Goal: Navigation & Orientation: Find specific page/section

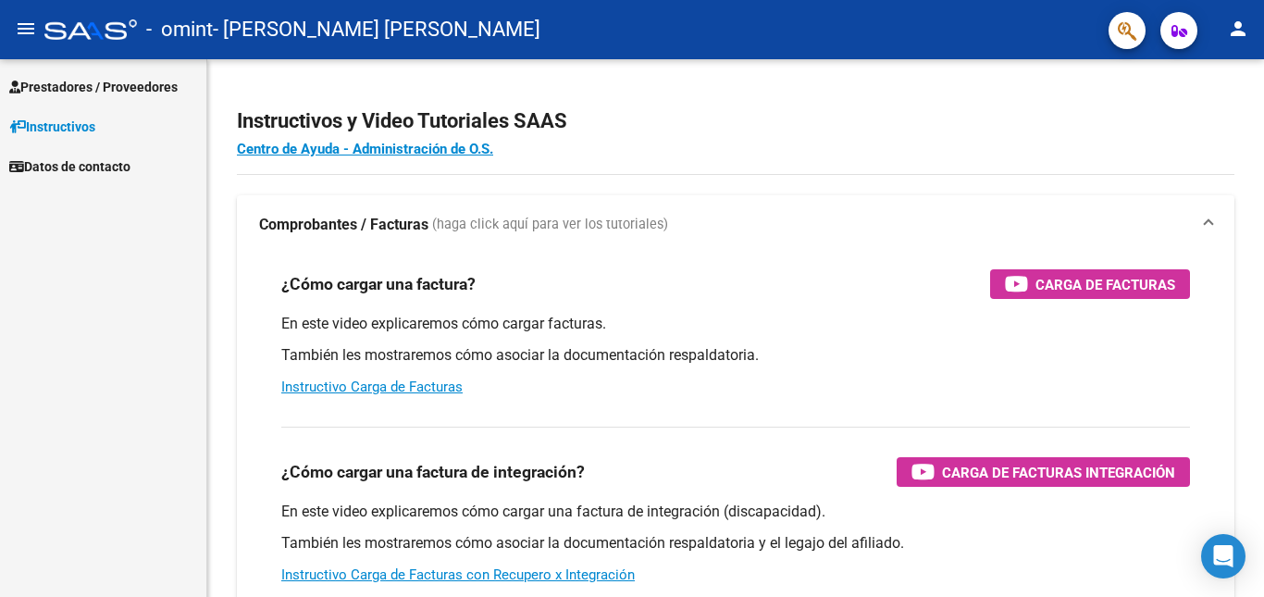
click at [96, 163] on span "Datos de contacto" at bounding box center [69, 166] width 121 height 20
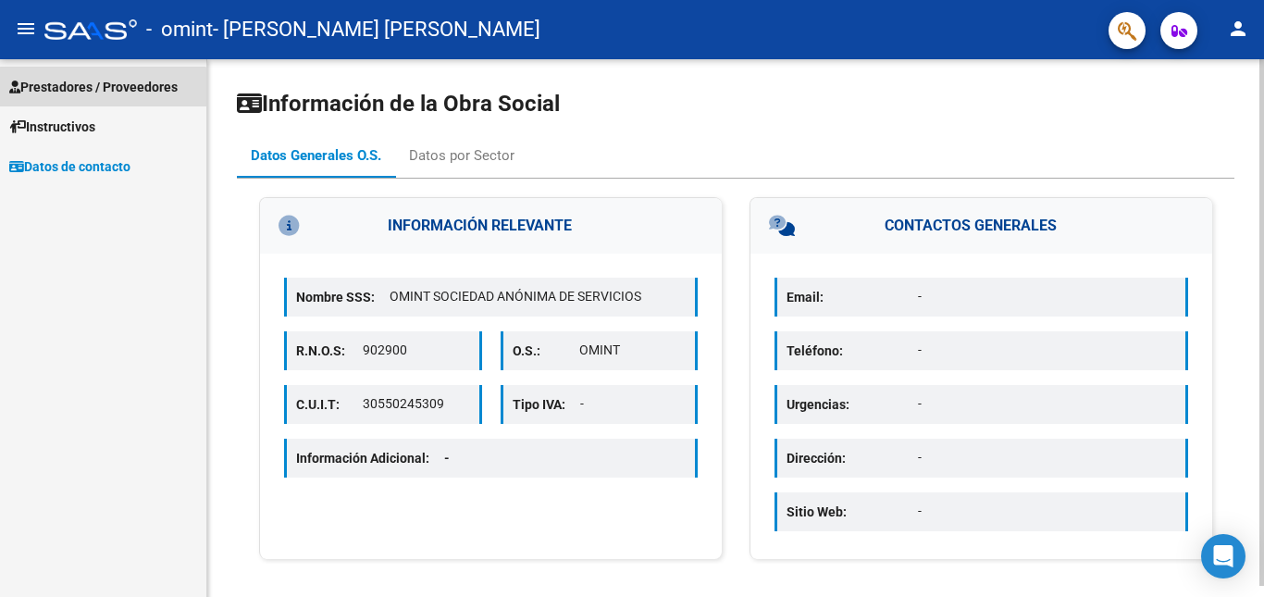
click at [82, 94] on span "Prestadores / Proveedores" at bounding box center [93, 87] width 168 height 20
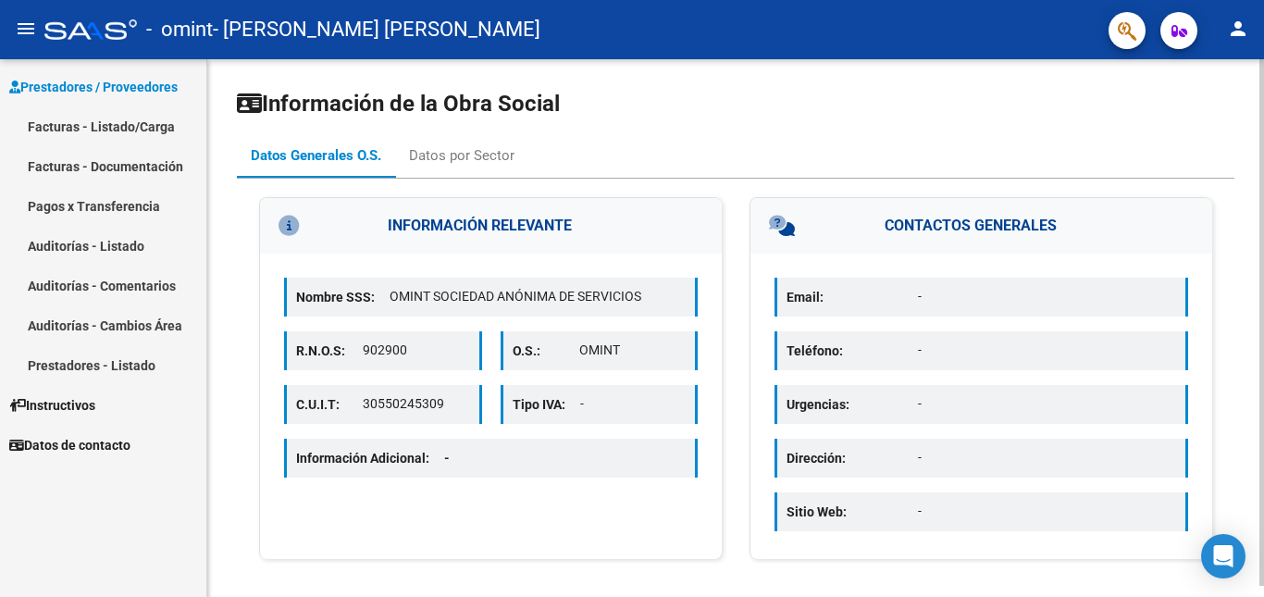
click at [143, 365] on link "Prestadores - Listado" at bounding box center [103, 365] width 206 height 40
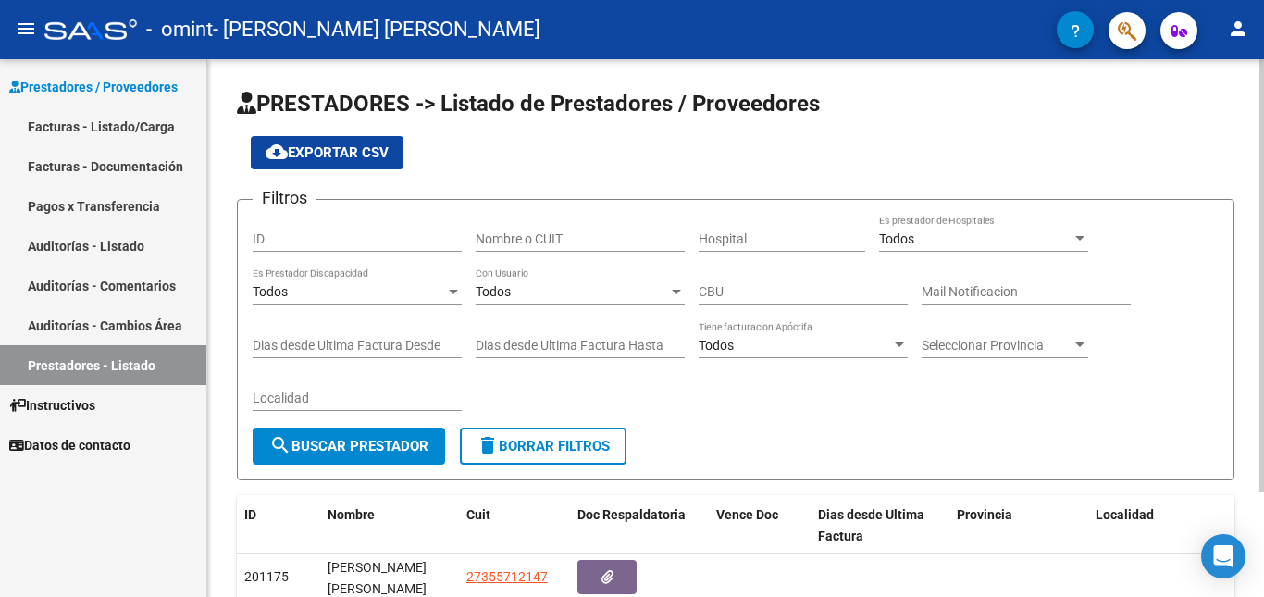
scroll to position [130, 0]
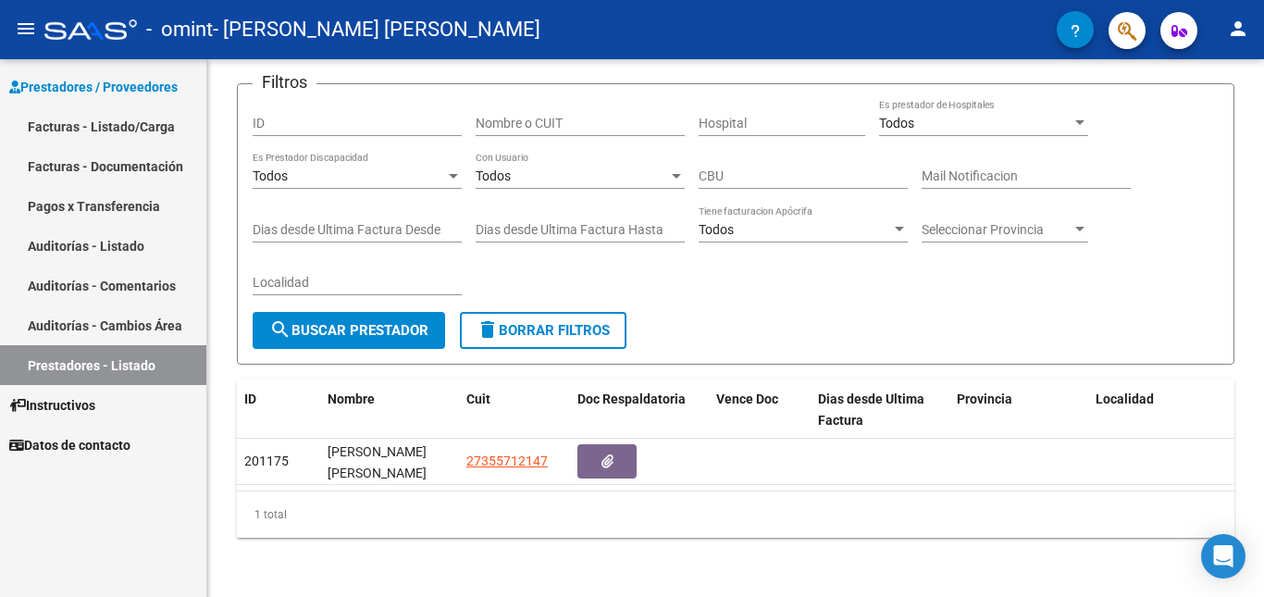
click at [150, 122] on link "Facturas - Listado/Carga" at bounding box center [103, 126] width 206 height 40
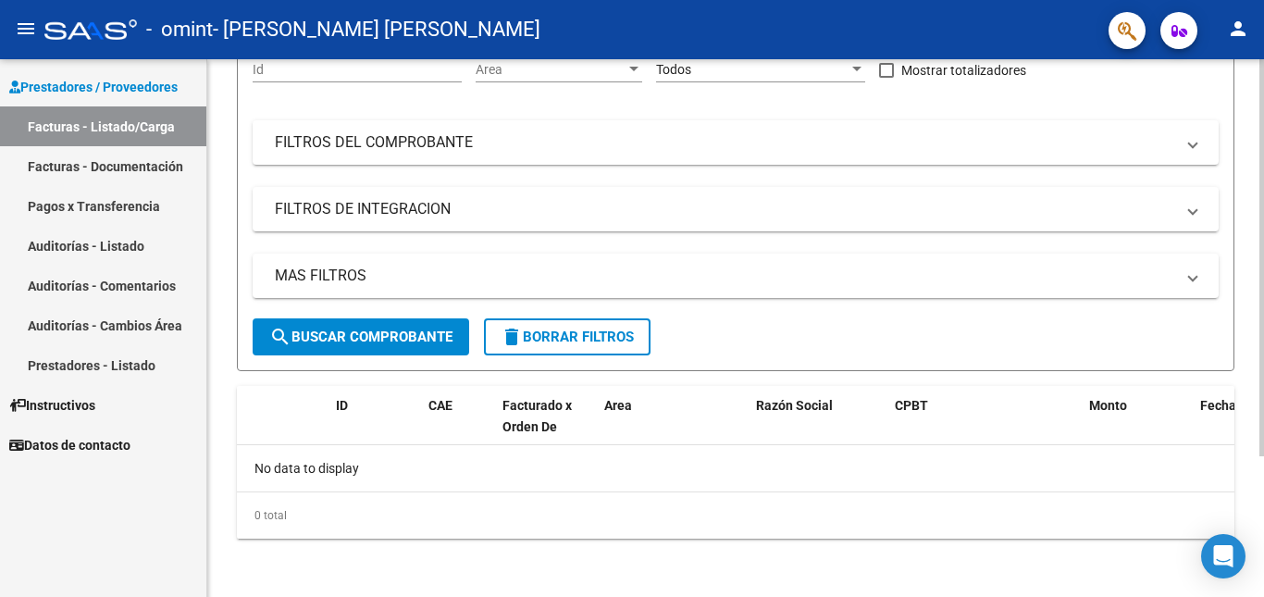
scroll to position [191, 0]
click at [156, 170] on link "Facturas - Documentación" at bounding box center [103, 166] width 206 height 40
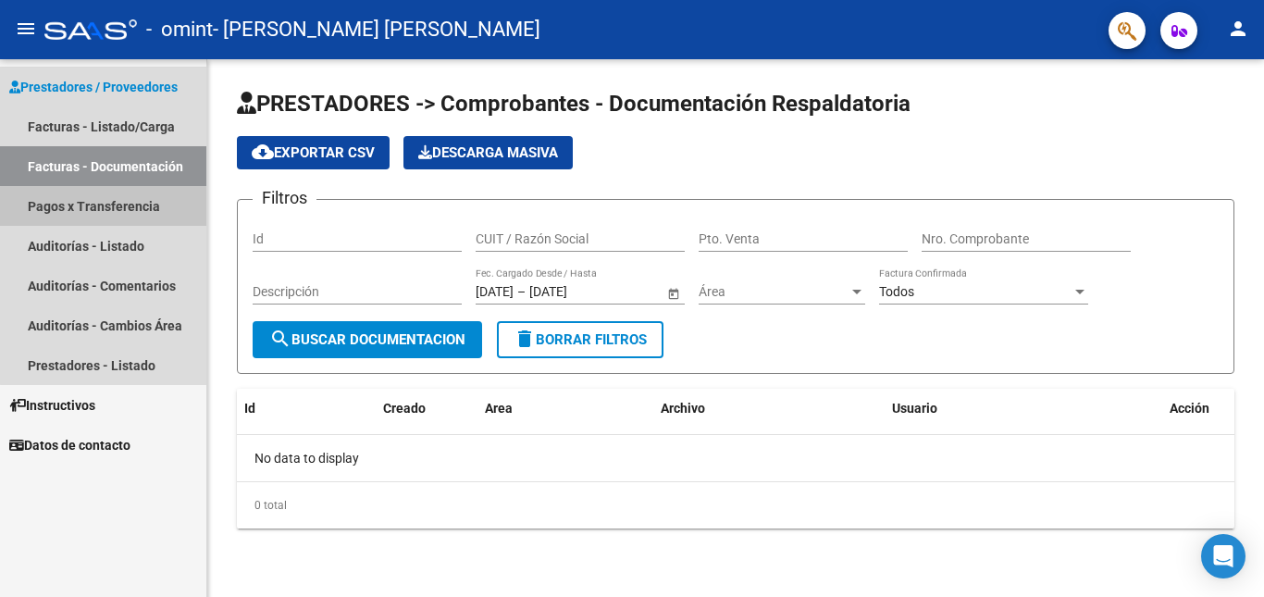
click at [154, 209] on link "Pagos x Transferencia" at bounding box center [103, 206] width 206 height 40
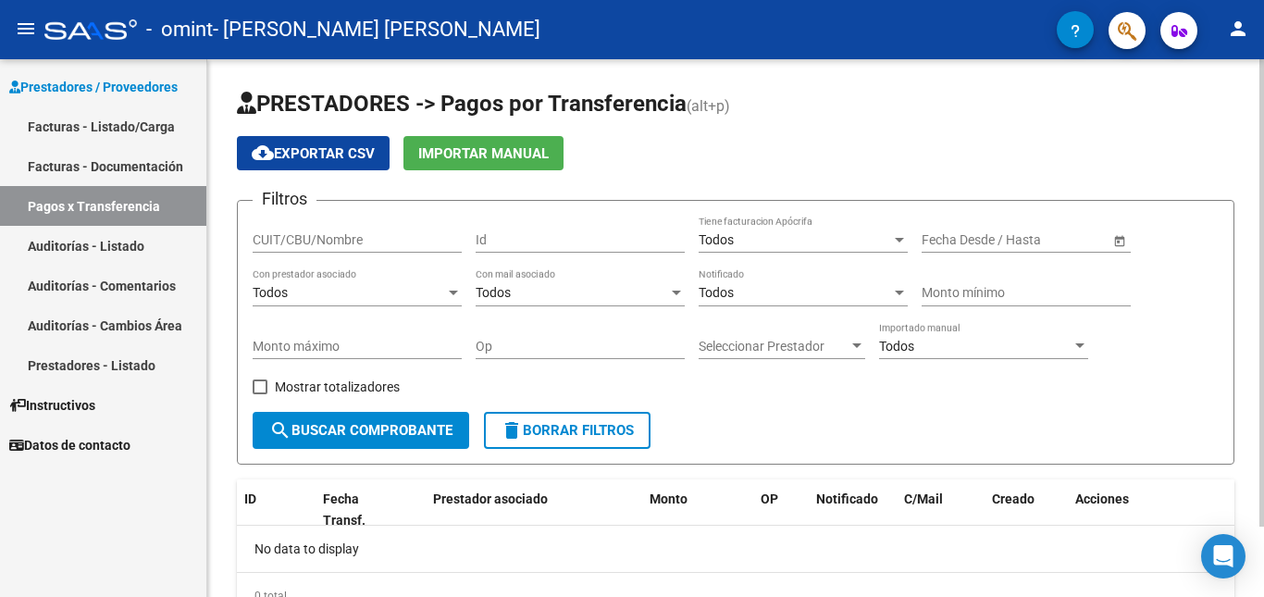
scroll to position [81, 0]
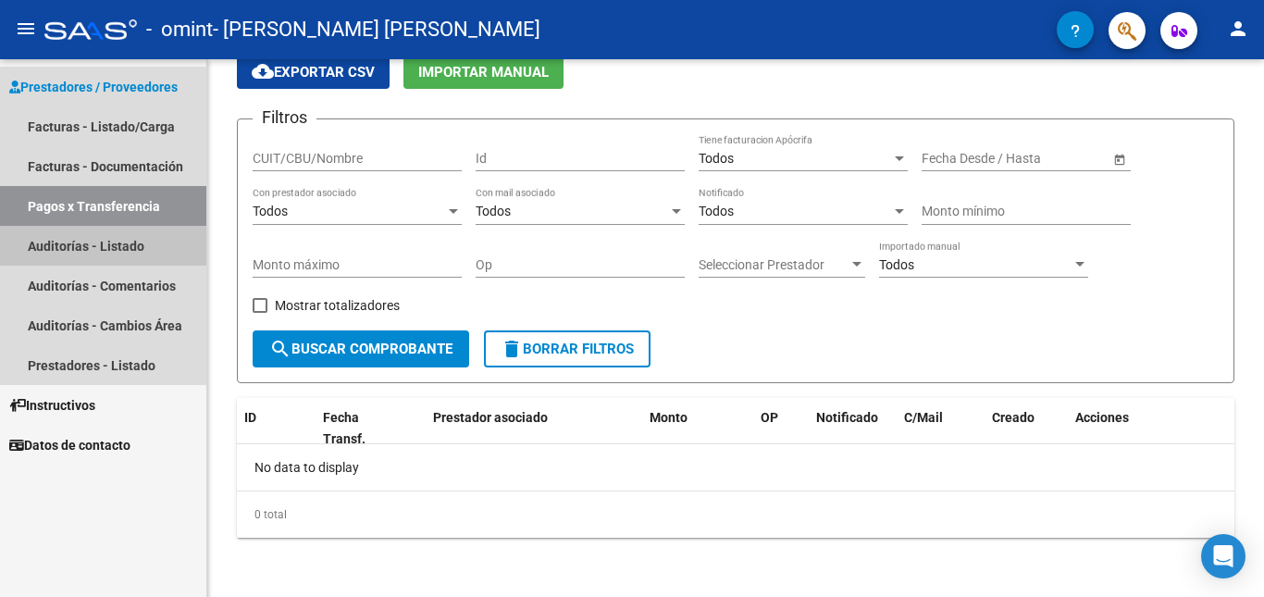
click at [109, 244] on link "Auditorías - Listado" at bounding box center [103, 246] width 206 height 40
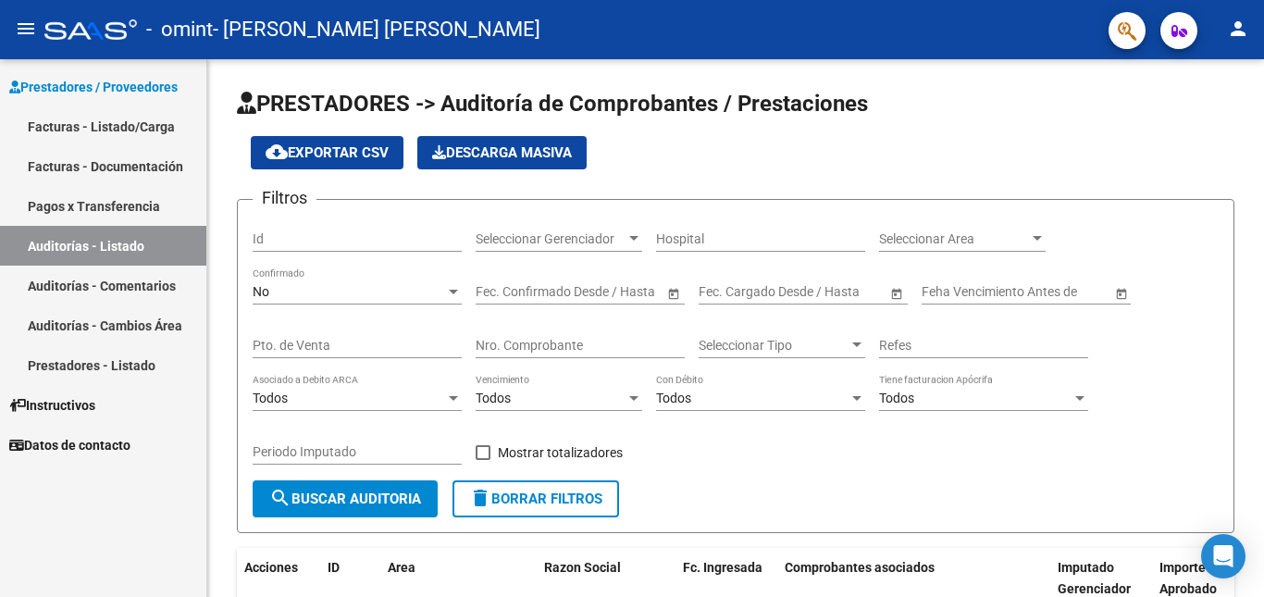
click at [131, 290] on link "Auditorías - Comentarios" at bounding box center [103, 286] width 206 height 40
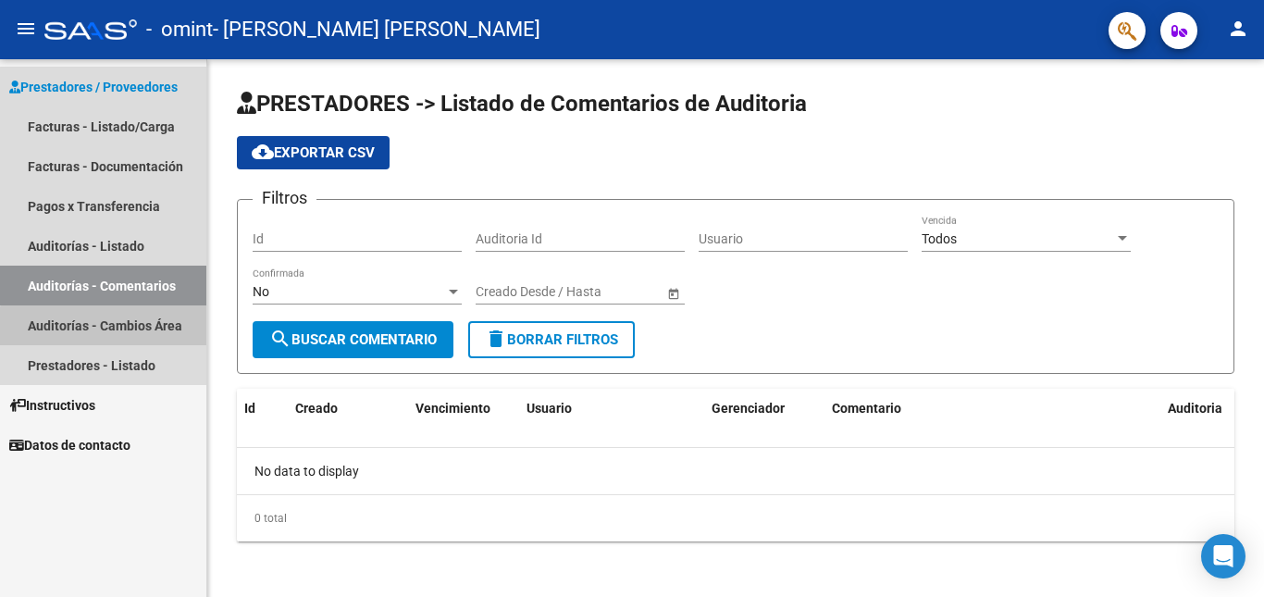
click at [139, 339] on link "Auditorías - Cambios Área" at bounding box center [103, 325] width 206 height 40
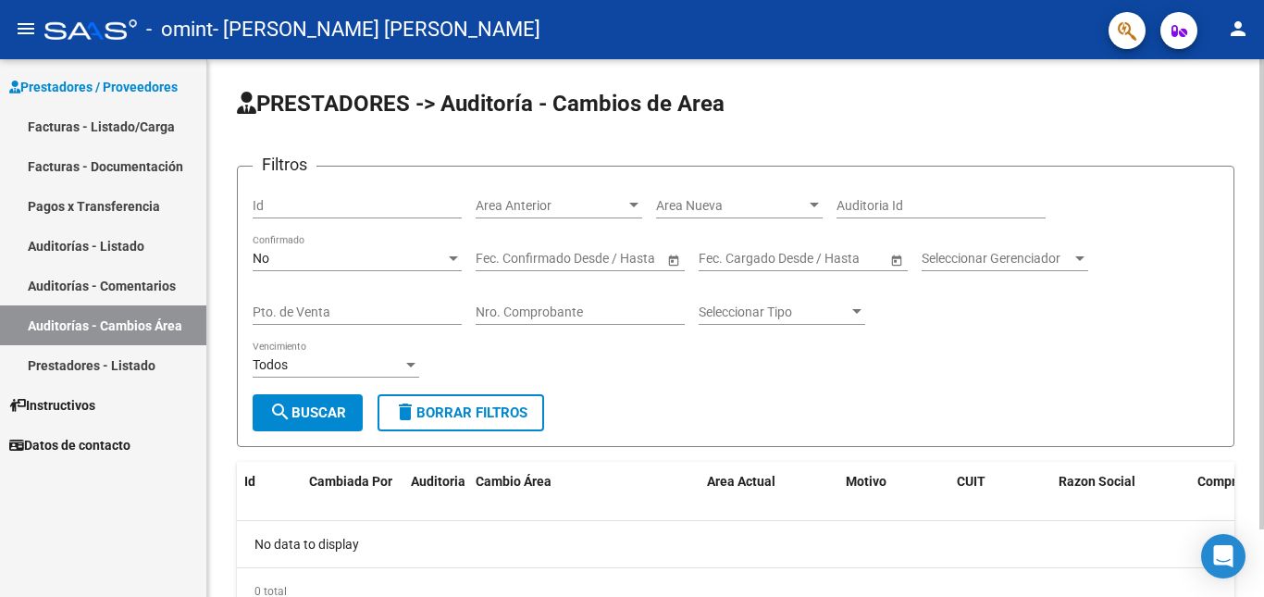
scroll to position [77, 0]
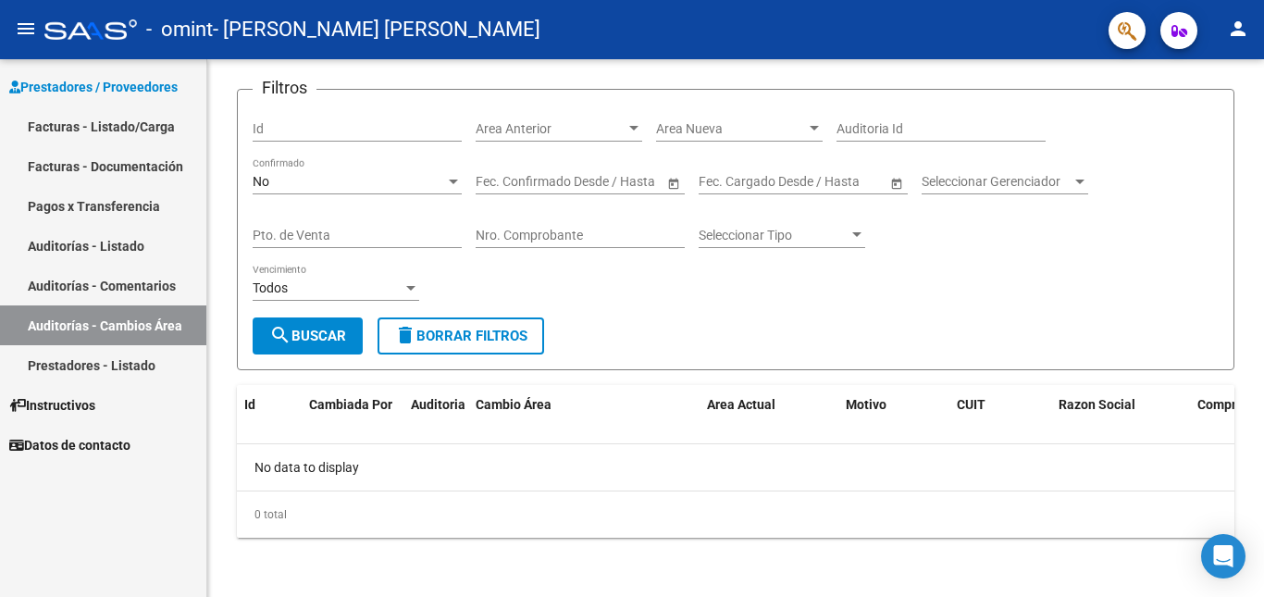
click at [130, 348] on link "Prestadores - Listado" at bounding box center [103, 365] width 206 height 40
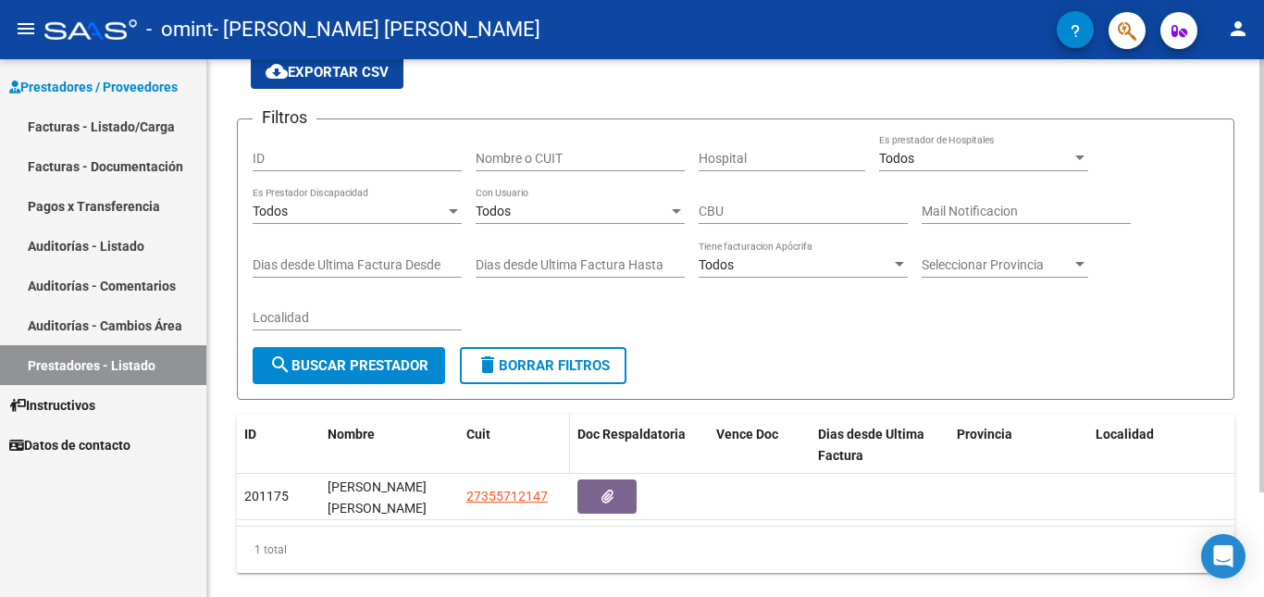
scroll to position [130, 0]
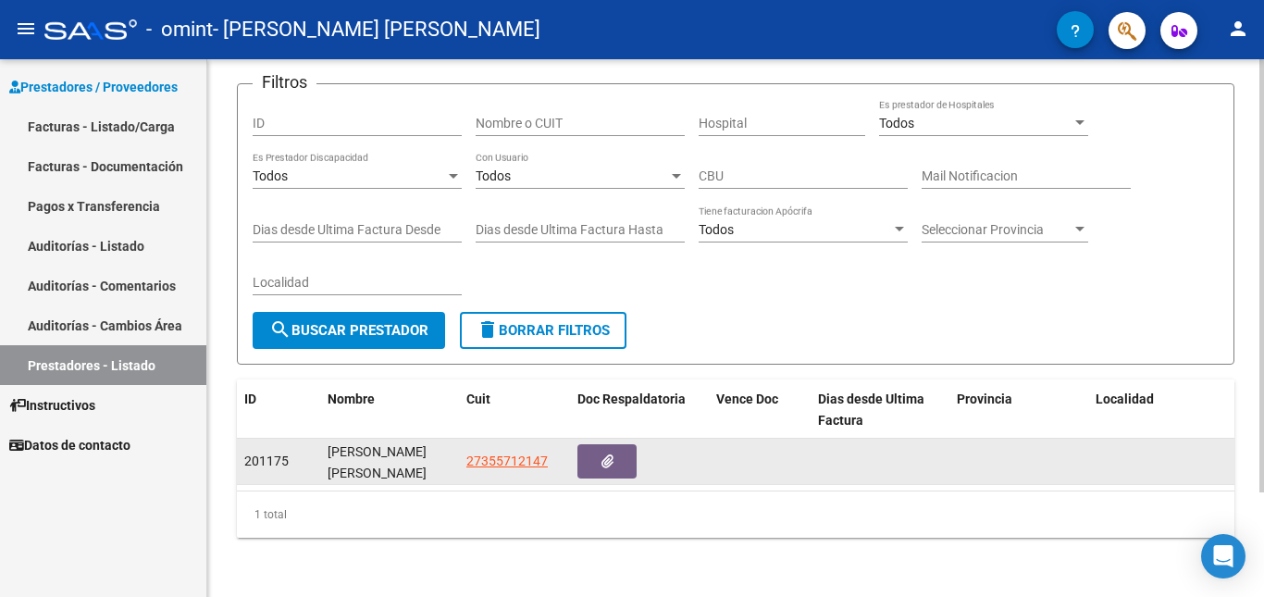
drag, startPoint x: 550, startPoint y: 425, endPoint x: 625, endPoint y: 452, distance: 79.9
click at [551, 439] on datatable-body-cell "27355712147" at bounding box center [514, 461] width 111 height 45
click at [625, 452] on button "button" at bounding box center [606, 461] width 59 height 34
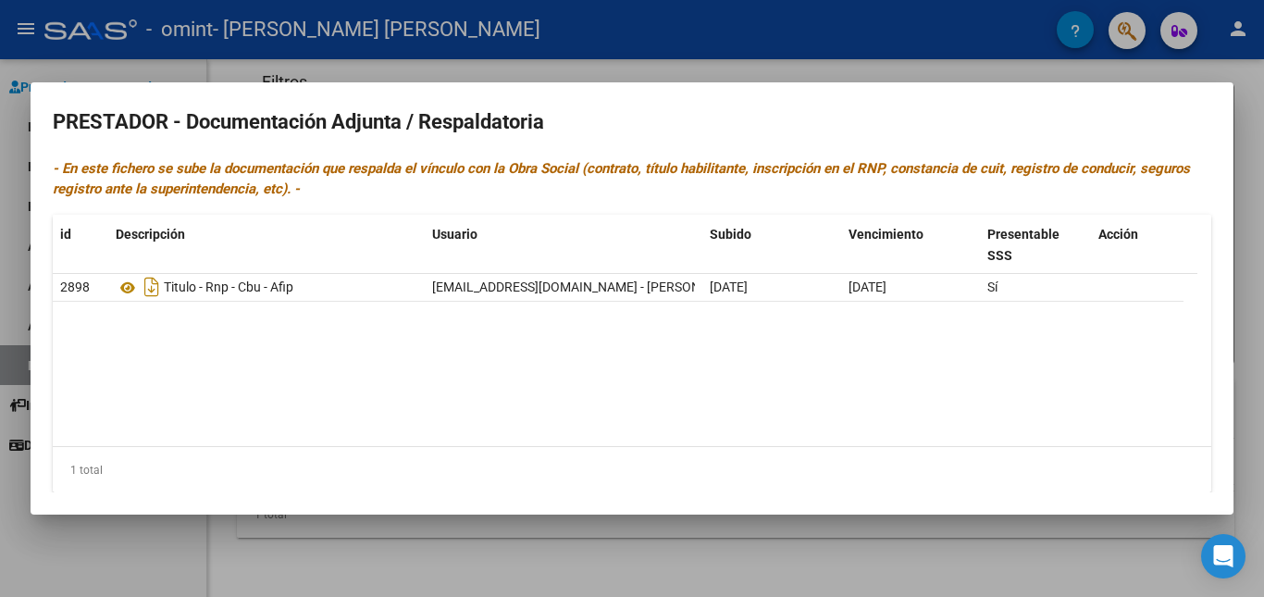
click at [88, 550] on div at bounding box center [632, 298] width 1264 height 597
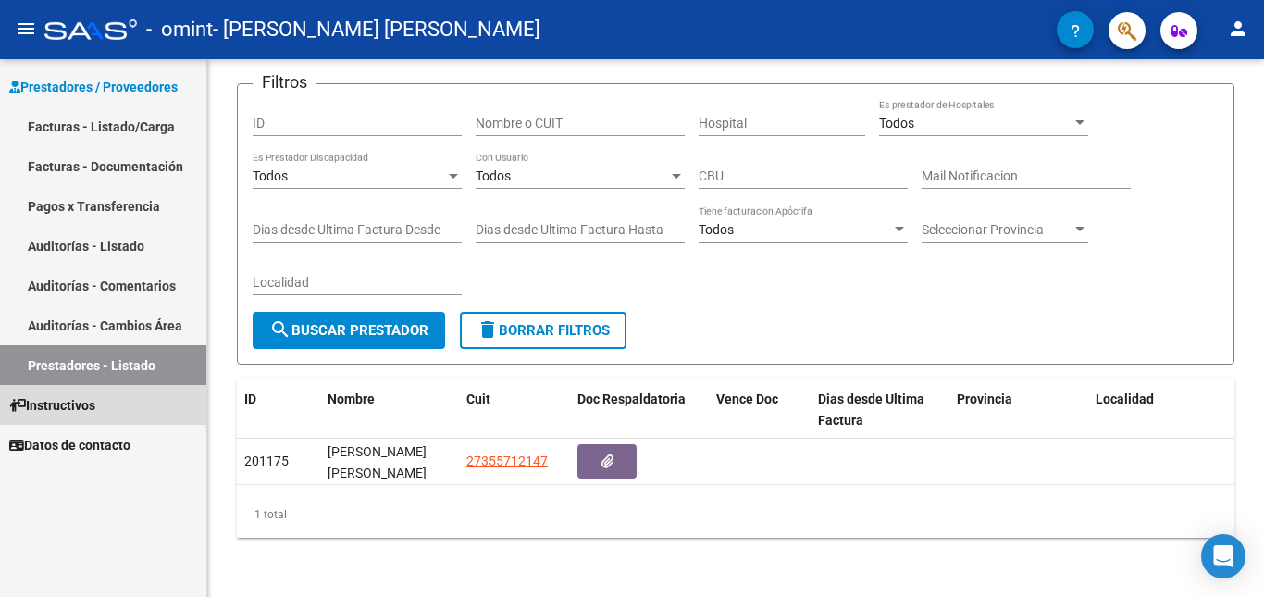
click at [121, 410] on link "Instructivos" at bounding box center [103, 405] width 206 height 40
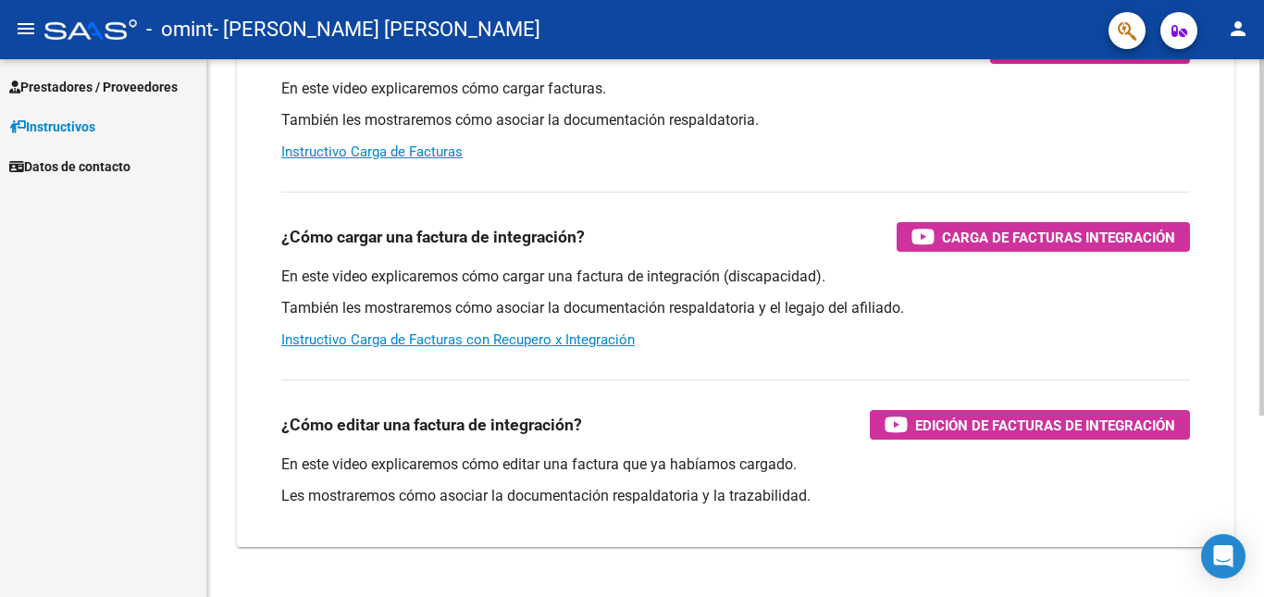
scroll to position [274, 0]
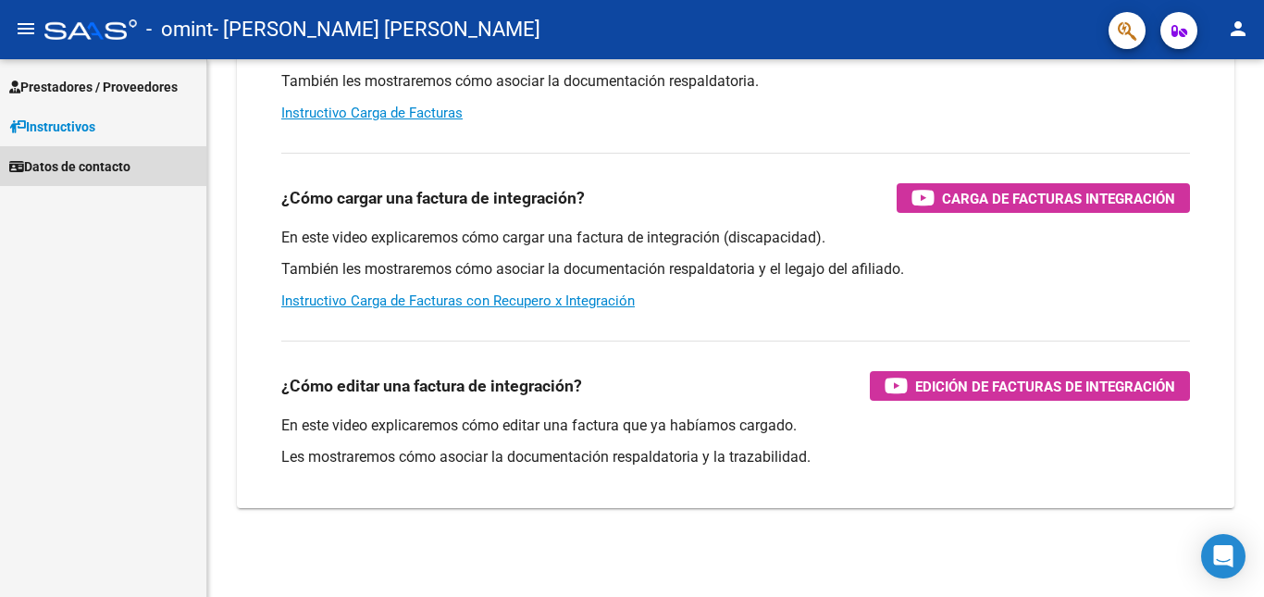
click at [86, 176] on span "Datos de contacto" at bounding box center [69, 166] width 121 height 20
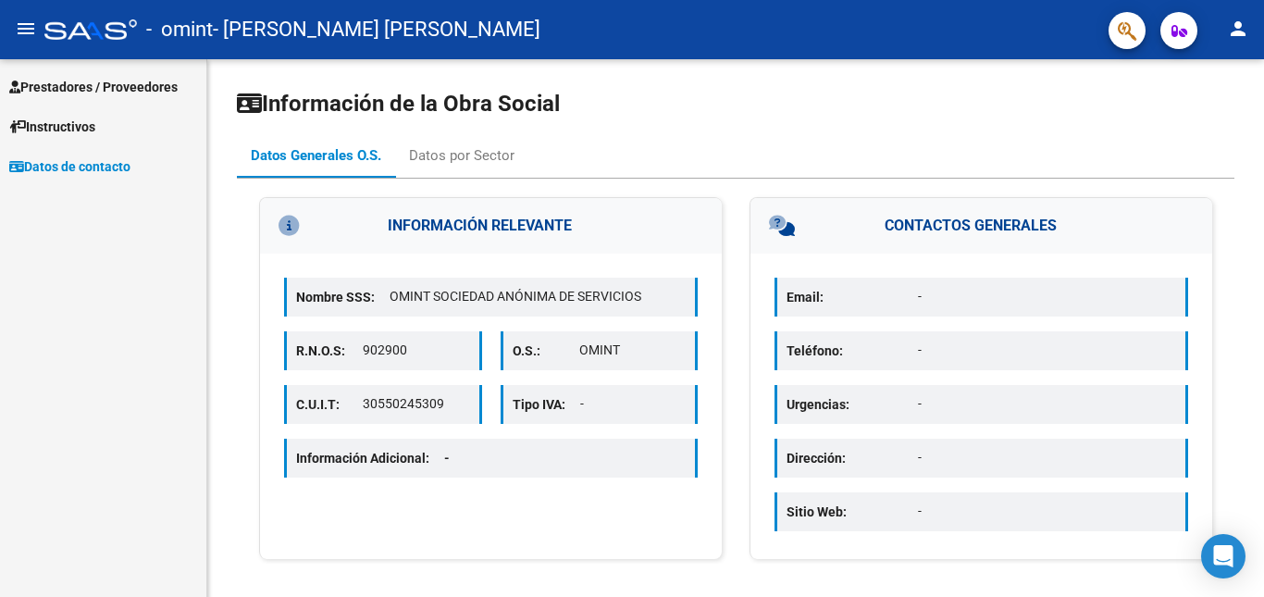
click at [1137, 28] on button "button" at bounding box center [1126, 30] width 37 height 37
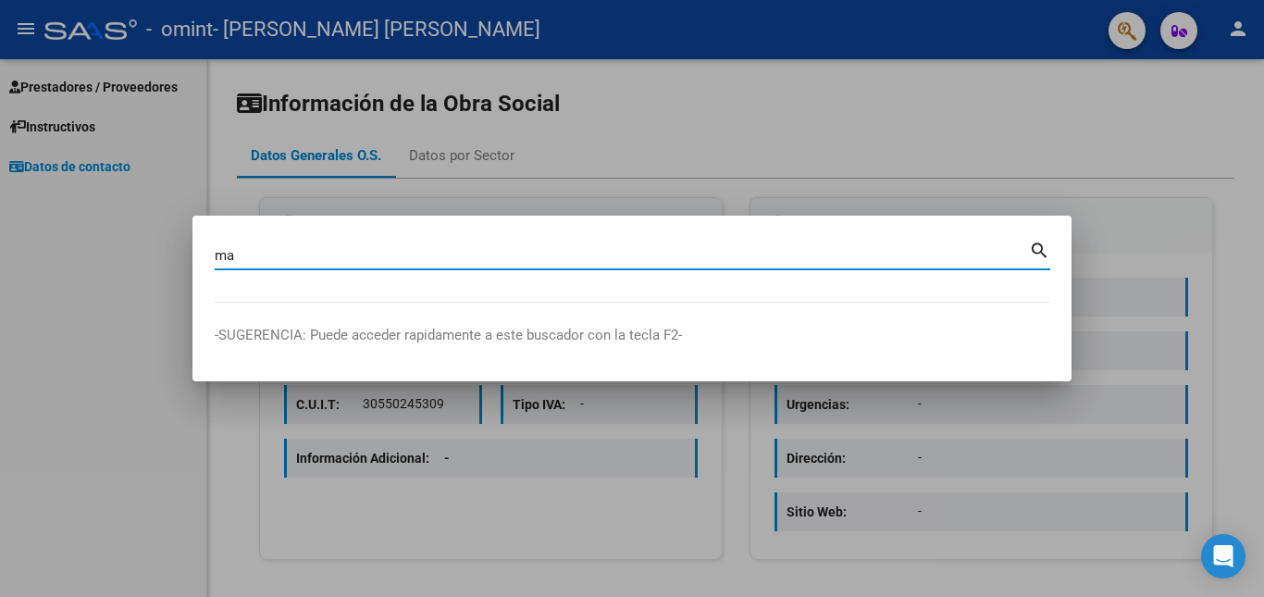
type input "m"
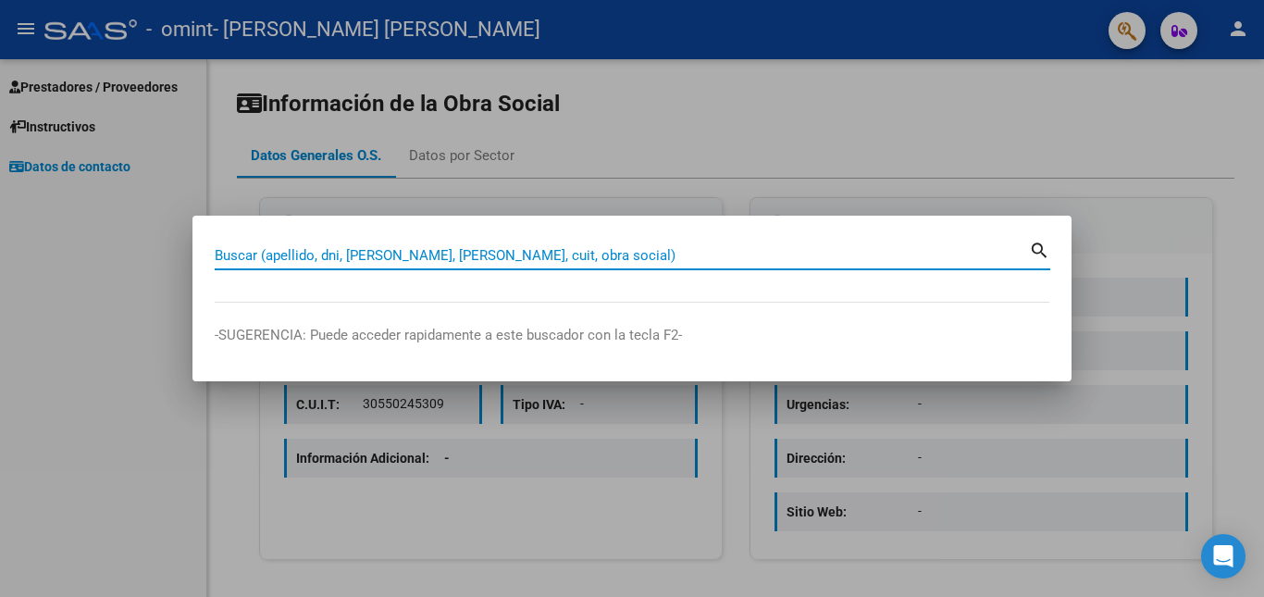
type input "v"
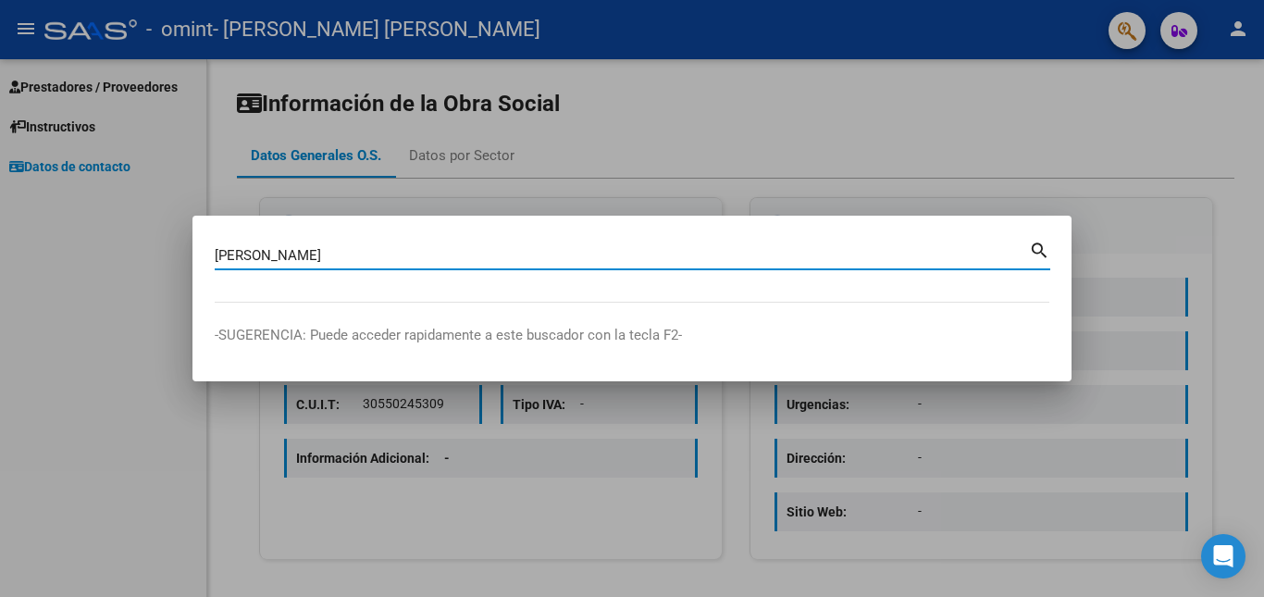
type input "[PERSON_NAME]"
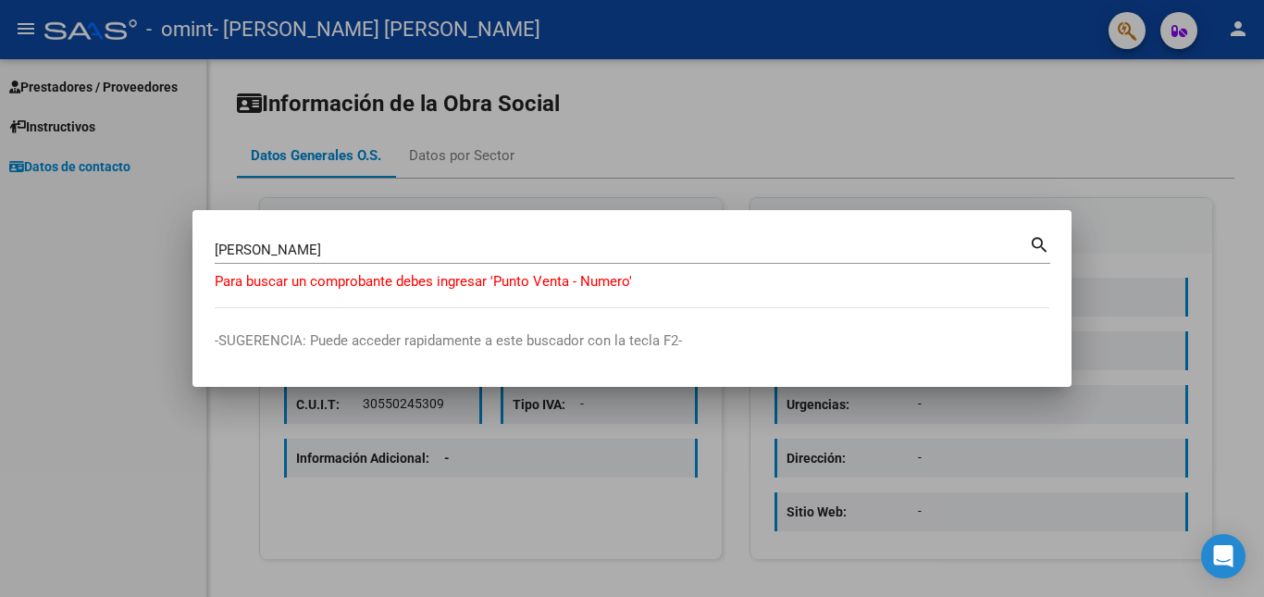
click at [61, 355] on div at bounding box center [632, 298] width 1264 height 597
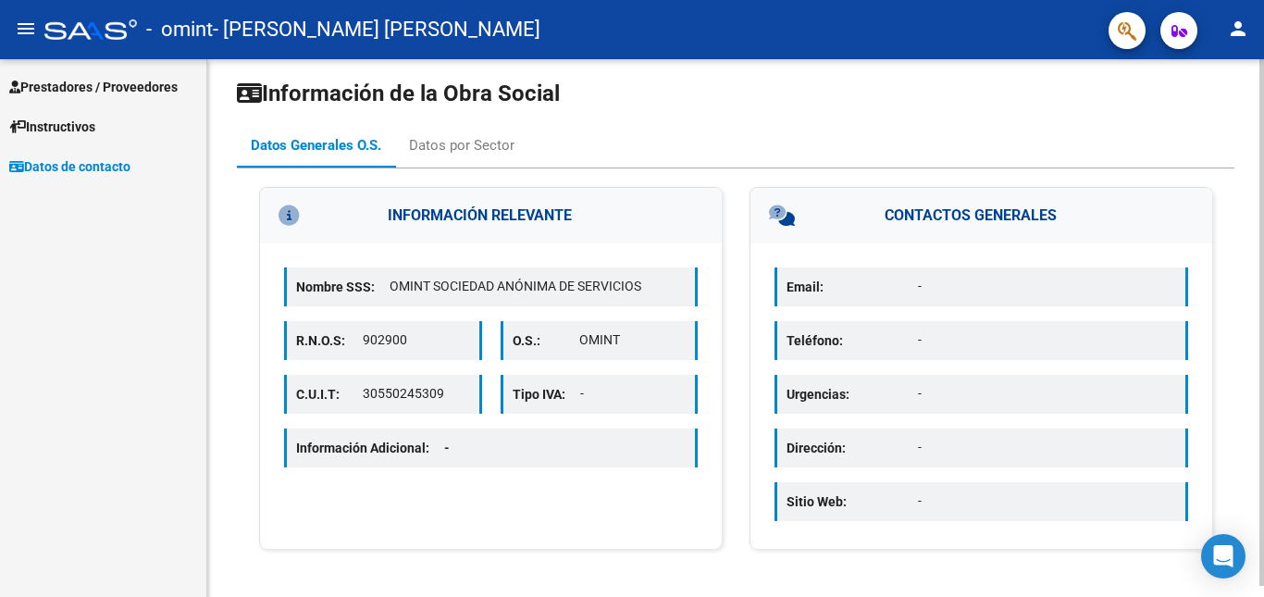
scroll to position [11, 0]
click at [1172, 30] on icon "button" at bounding box center [1179, 31] width 16 height 14
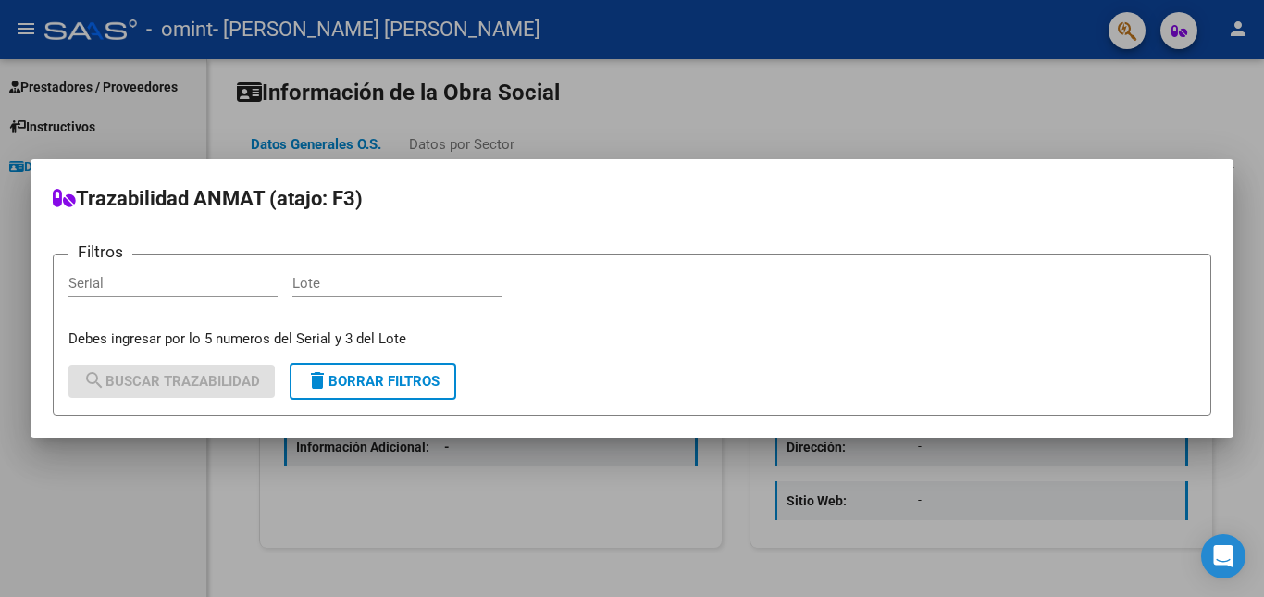
click at [758, 126] on div at bounding box center [632, 298] width 1264 height 597
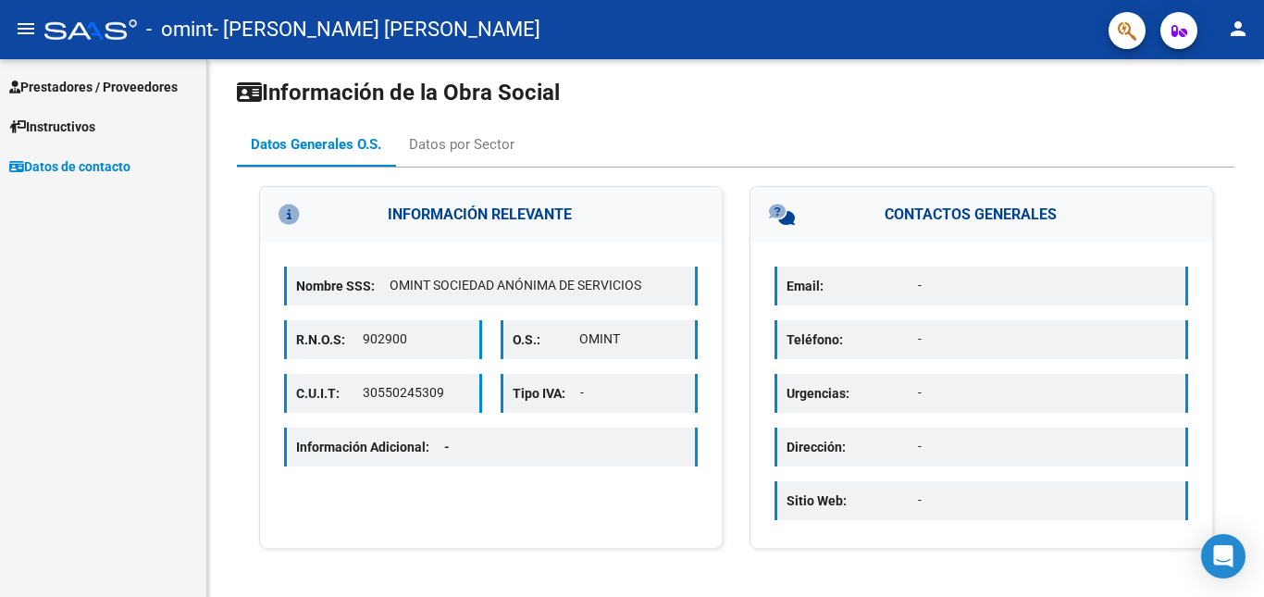
click at [1234, 36] on mat-icon "person" at bounding box center [1238, 29] width 22 height 22
click at [1225, 83] on button "person Mi Perfil" at bounding box center [1199, 78] width 113 height 44
